Goal: Information Seeking & Learning: Learn about a topic

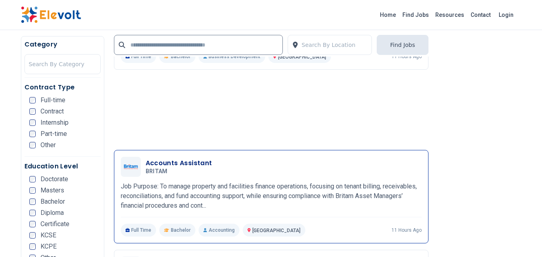
scroll to position [1244, 0]
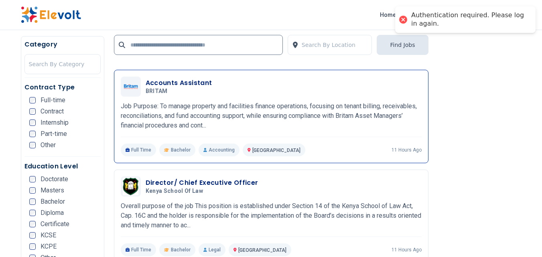
click at [188, 81] on h3 "Accounts Assistant" at bounding box center [179, 83] width 67 height 10
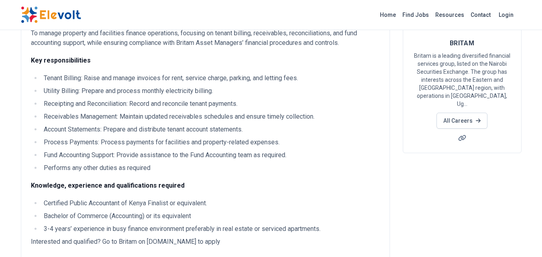
scroll to position [161, 0]
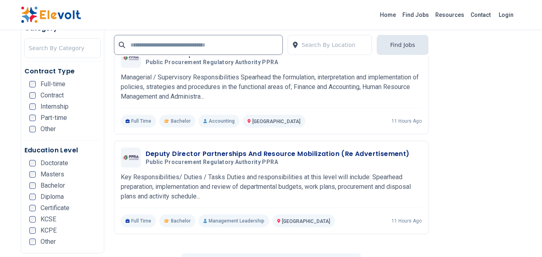
scroll to position [1806, 0]
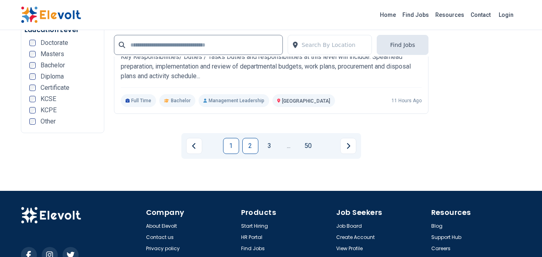
click at [253, 145] on link "2" at bounding box center [250, 146] width 16 height 16
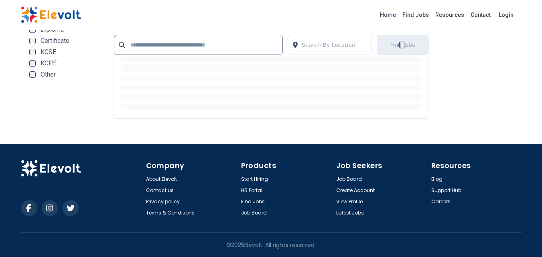
scroll to position [0, 0]
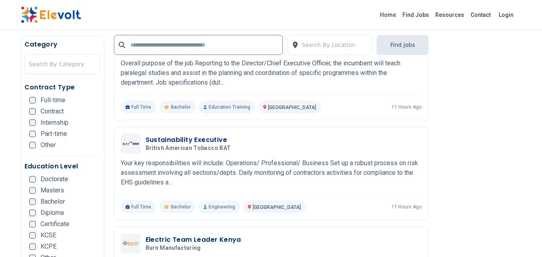
scroll to position [482, 0]
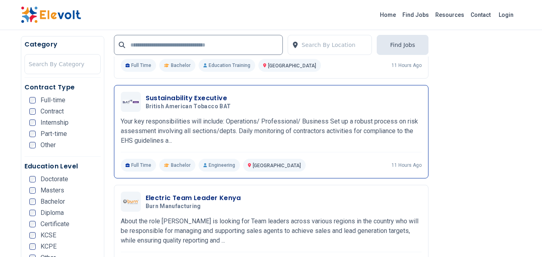
click at [170, 98] on h3 "Sustainability Executive" at bounding box center [190, 99] width 89 height 10
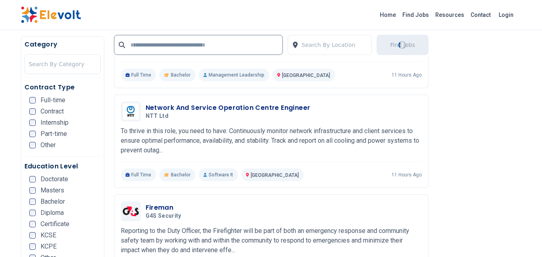
scroll to position [963, 0]
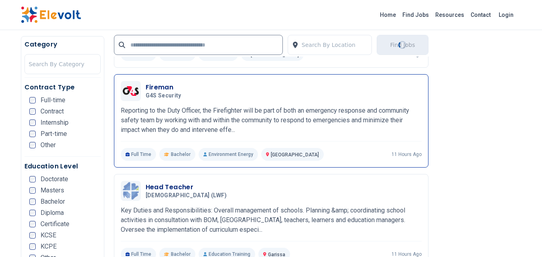
click at [167, 88] on h3 "Fireman" at bounding box center [165, 88] width 39 height 10
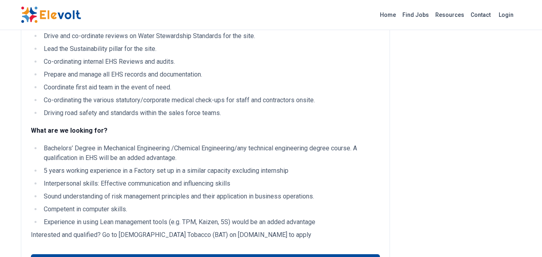
scroll to position [361, 0]
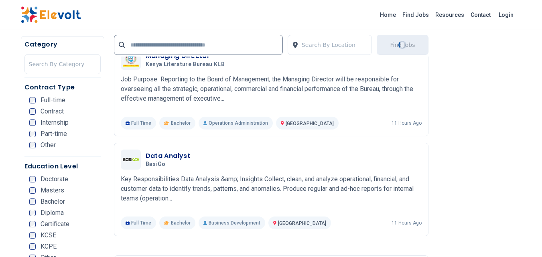
scroll to position [1003, 0]
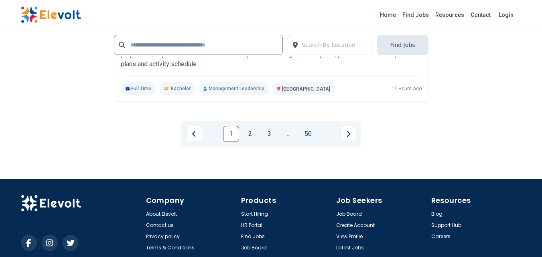
scroll to position [1726, 0]
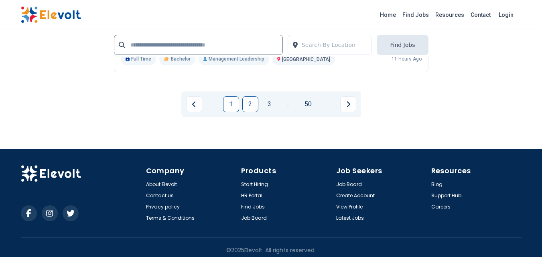
click at [250, 106] on link "2" at bounding box center [250, 104] width 16 height 16
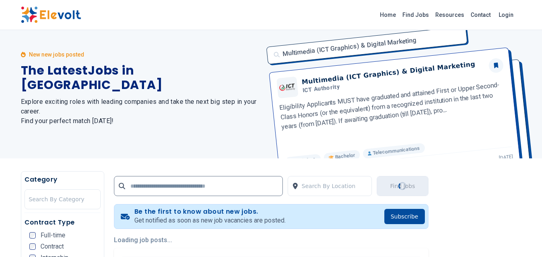
scroll to position [0, 0]
